Goal: Transaction & Acquisition: Purchase product/service

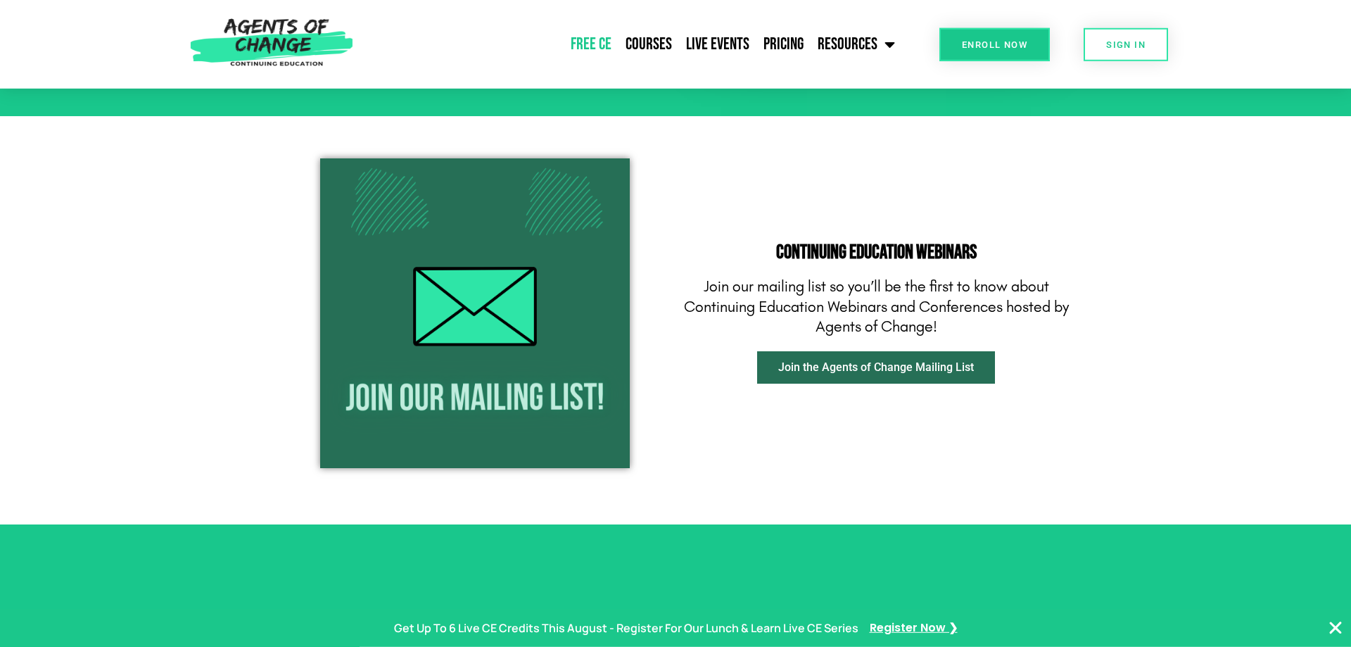
scroll to position [1650, 0]
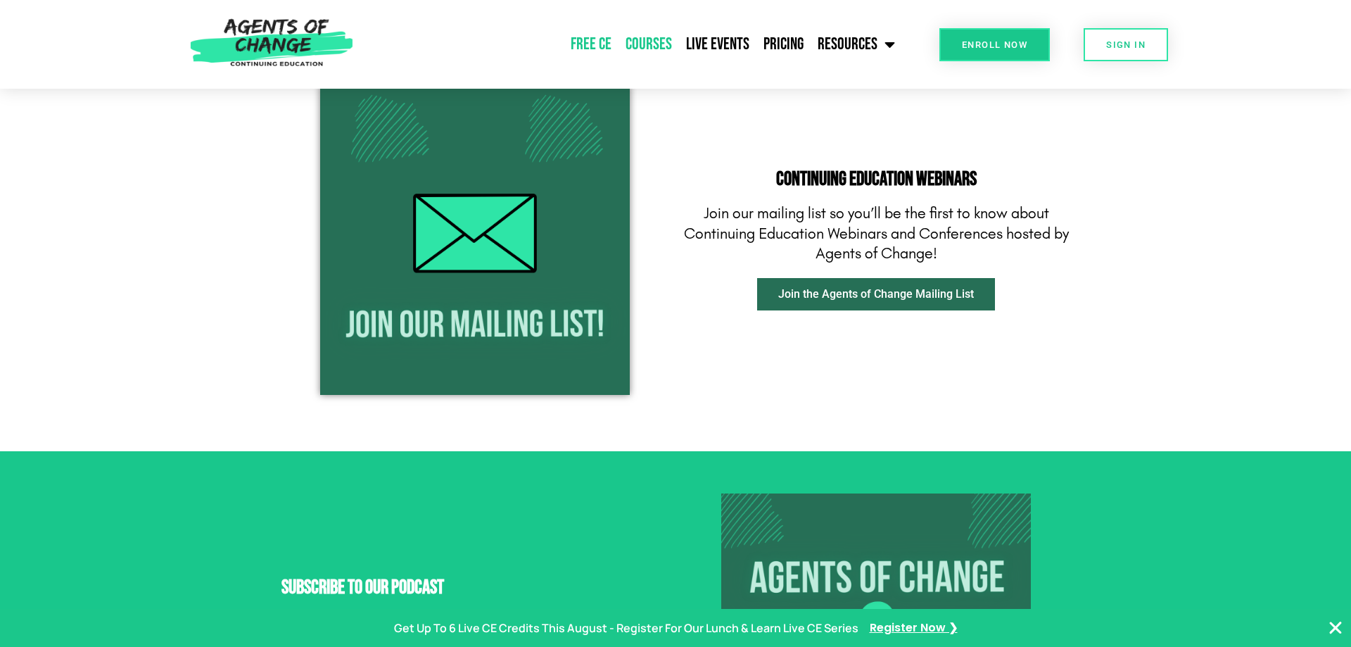
click at [654, 52] on link "Courses" at bounding box center [648, 44] width 61 height 35
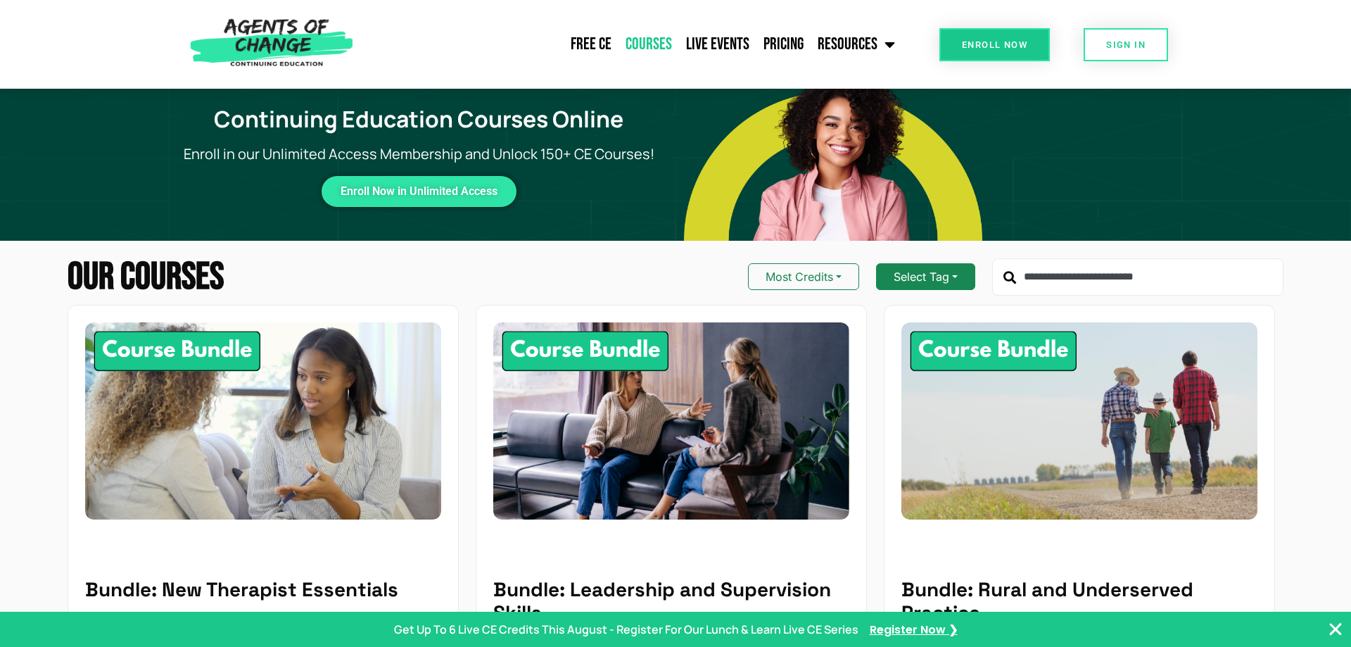
click at [931, 269] on button "Select Tag" at bounding box center [925, 276] width 99 height 27
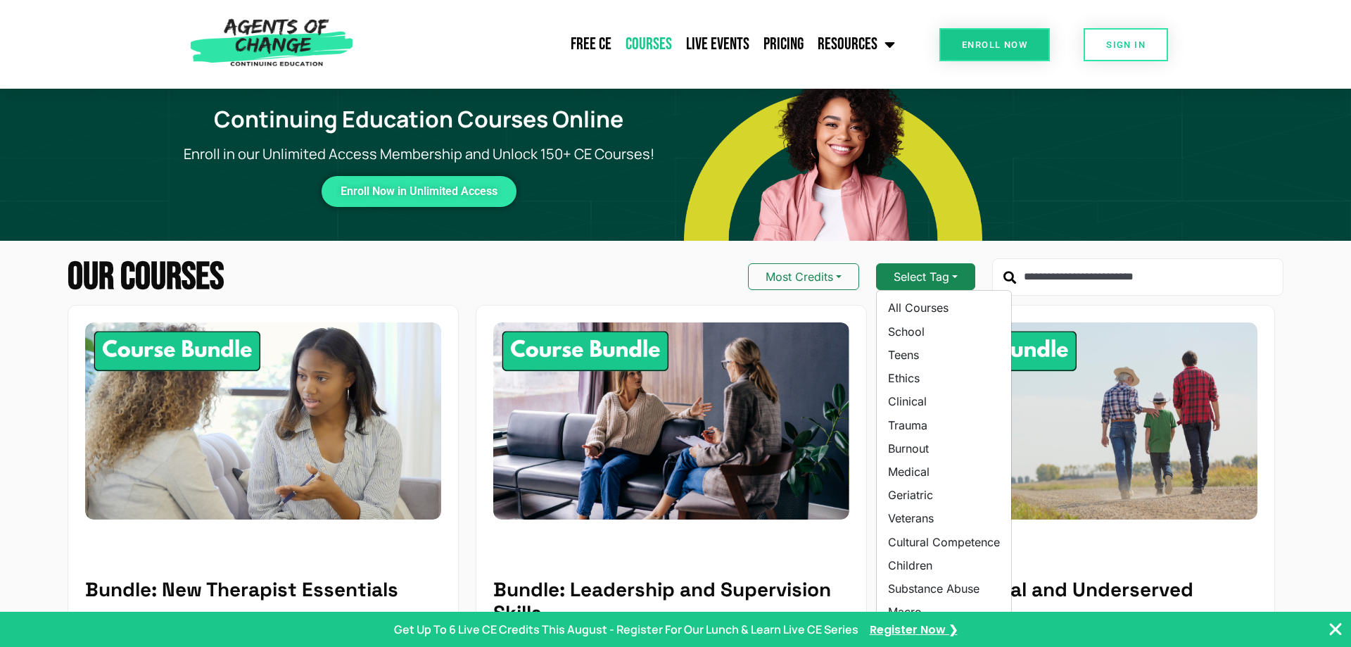
click at [931, 269] on button "Select Tag" at bounding box center [925, 276] width 99 height 27
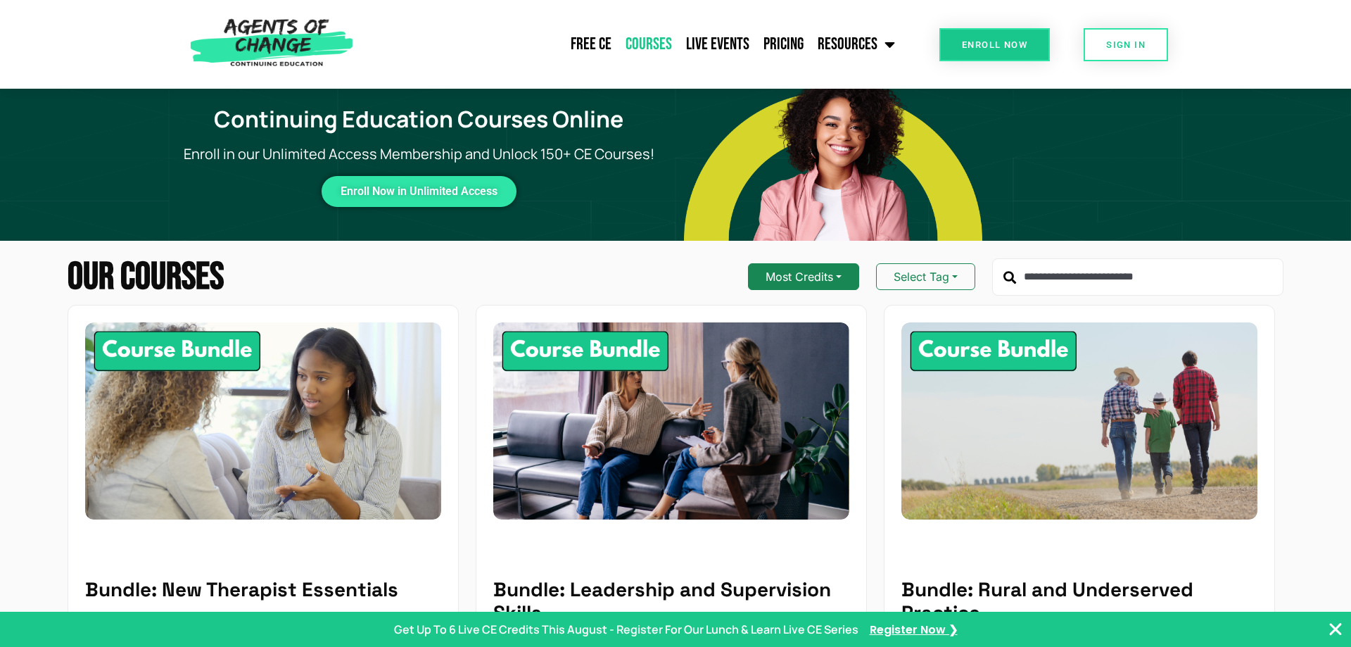
click at [778, 274] on button "Most Credits" at bounding box center [803, 276] width 111 height 27
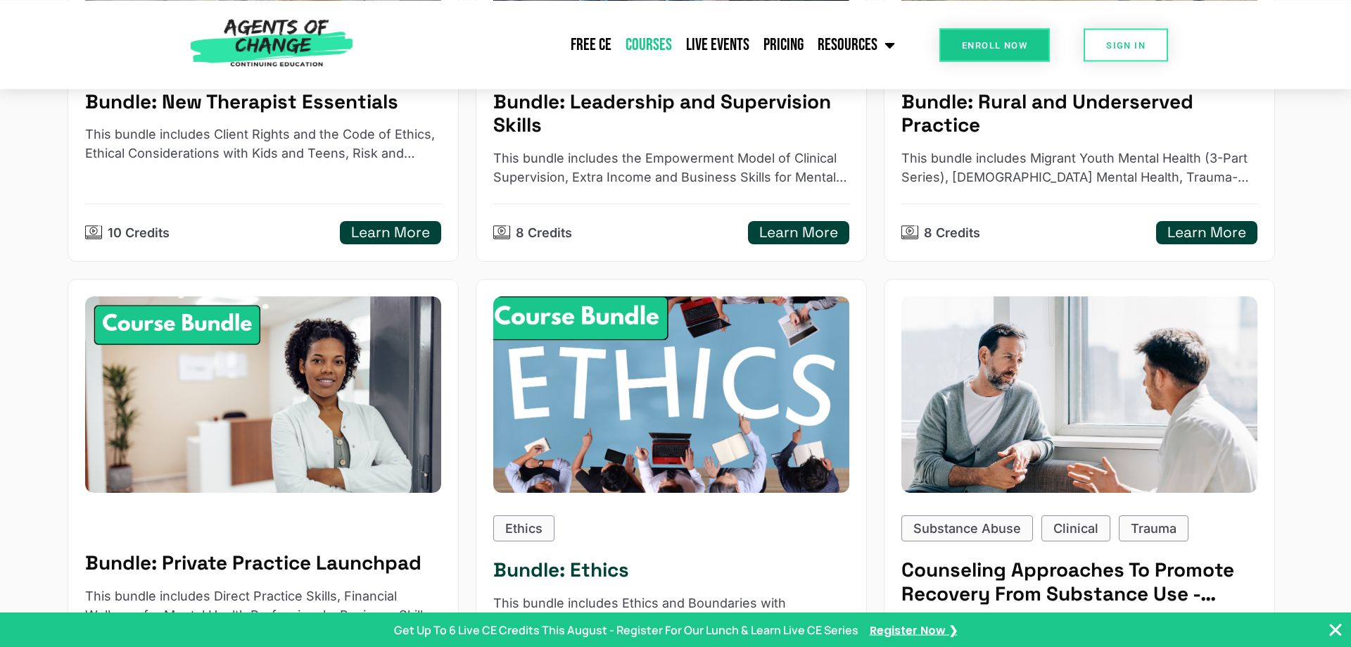
scroll to position [574, 0]
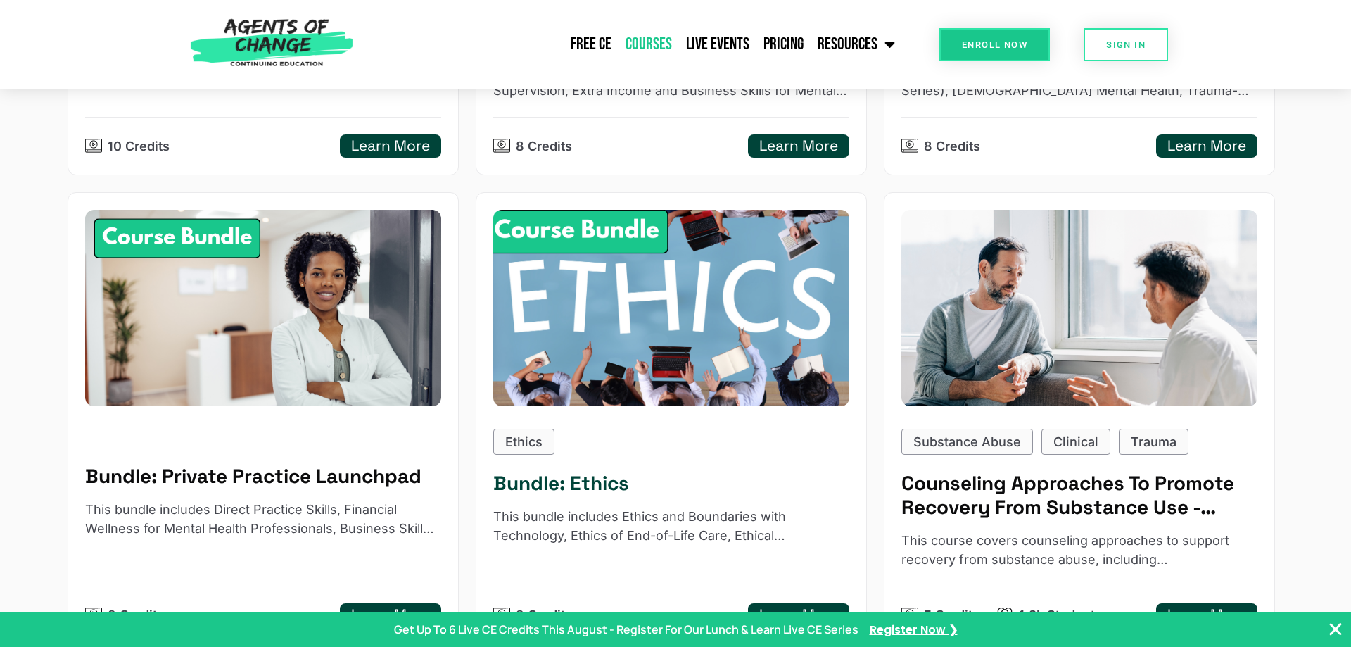
click at [554, 484] on h5 "Bundle: Ethics" at bounding box center [671, 483] width 356 height 24
